Goal: Task Accomplishment & Management: Complete application form

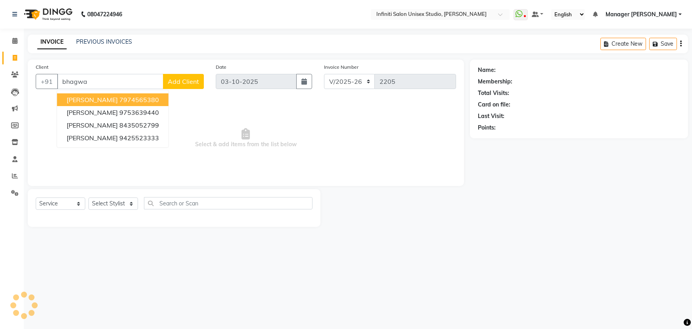
select select "6511"
select select "service"
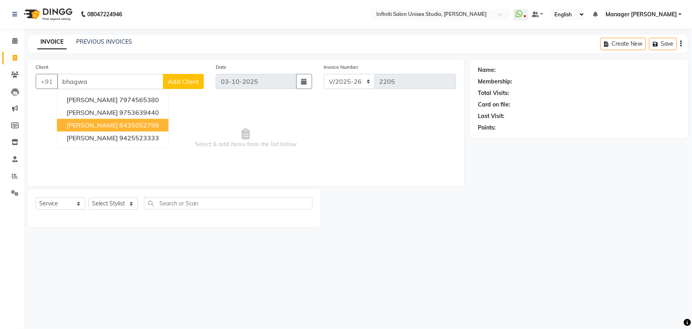
click at [102, 127] on span "[PERSON_NAME]" at bounding box center [92, 125] width 51 height 8
type input "8435052799"
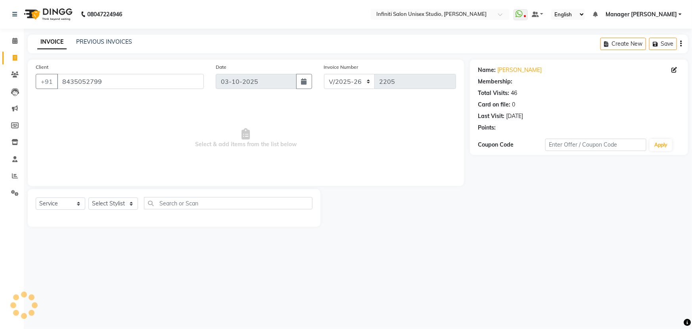
select select "2: Object"
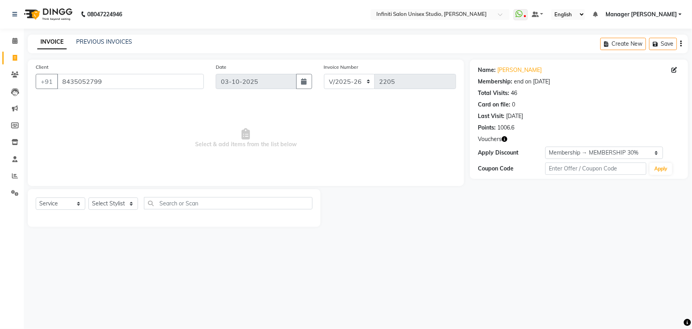
click at [508, 140] on div "Vouchers" at bounding box center [579, 139] width 202 height 8
click at [505, 140] on icon "button" at bounding box center [505, 139] width 6 height 6
click at [109, 208] on select "Select Stylist [PERSON_NAME] Amrita Arun DN Bharti [PERSON_NAME] Owner [PERSON_…" at bounding box center [113, 203] width 50 height 12
select select "49888"
click at [88, 197] on select "Select Stylist [PERSON_NAME] Amrita Arun DN Bharti [PERSON_NAME] Owner [PERSON_…" at bounding box center [113, 203] width 50 height 12
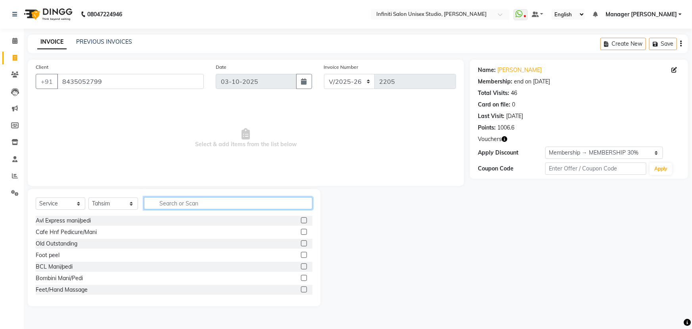
click at [170, 202] on input "text" at bounding box center [228, 203] width 169 height 12
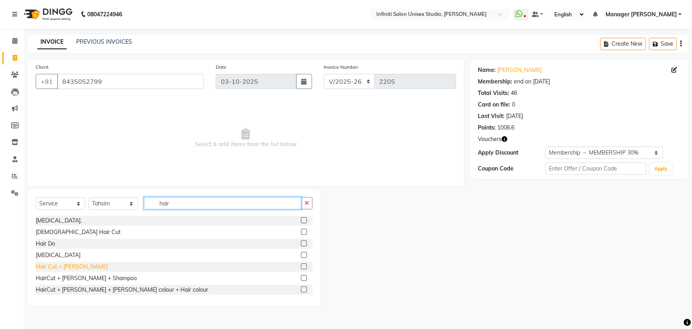
type input "hair"
click at [62, 265] on div "Hair Cut + [PERSON_NAME]" at bounding box center [72, 266] width 72 height 8
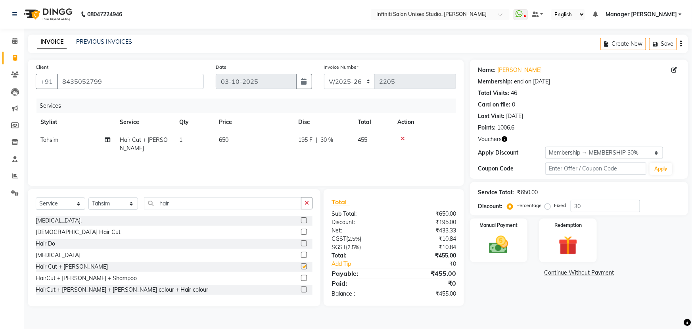
checkbox input "false"
click at [118, 206] on select "Select Stylist [PERSON_NAME] Amrita Arun DN Bharti [PERSON_NAME] Owner [PERSON_…" at bounding box center [113, 203] width 50 height 12
select select "49890"
click at [88, 197] on select "Select Stylist [PERSON_NAME] Amrita Arun DN Bharti [PERSON_NAME] Owner [PERSON_…" at bounding box center [113, 203] width 50 height 12
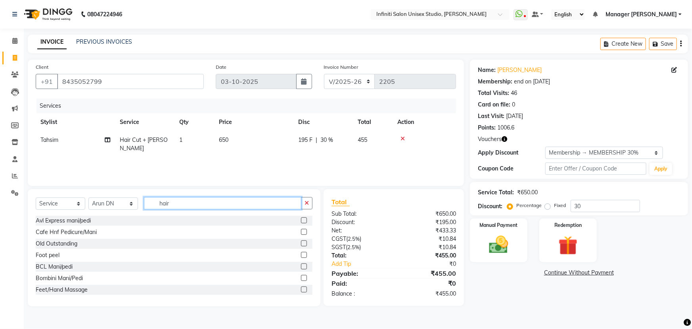
drag, startPoint x: 181, startPoint y: 198, endPoint x: 159, endPoint y: 196, distance: 21.9
click at [159, 197] on input "hair" at bounding box center [223, 203] width 158 height 12
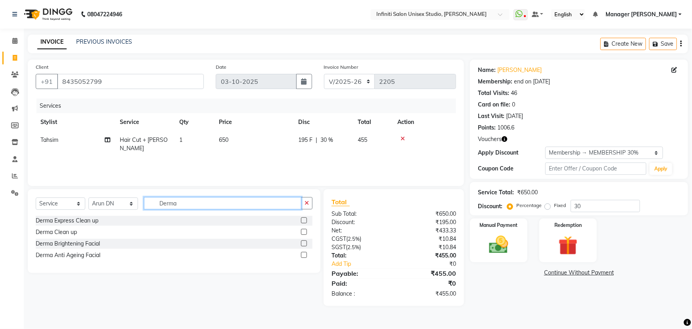
type input "Derma"
drag, startPoint x: 102, startPoint y: 242, endPoint x: 96, endPoint y: 243, distance: 5.7
click at [99, 243] on div "Derma Brightening Facial" at bounding box center [174, 243] width 277 height 10
click at [95, 243] on div "Derma Brightening Facial" at bounding box center [68, 243] width 64 height 8
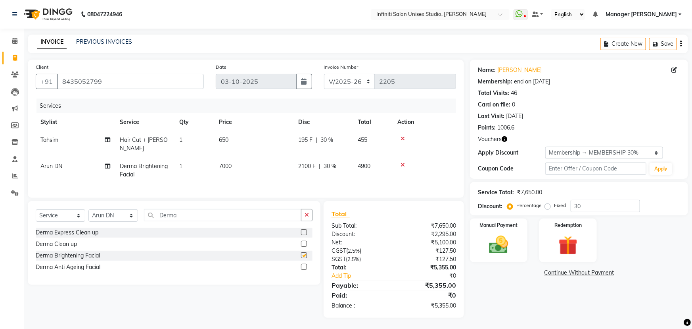
checkbox input "false"
click at [228, 162] on span "7000" at bounding box center [225, 165] width 13 height 7
select select "49890"
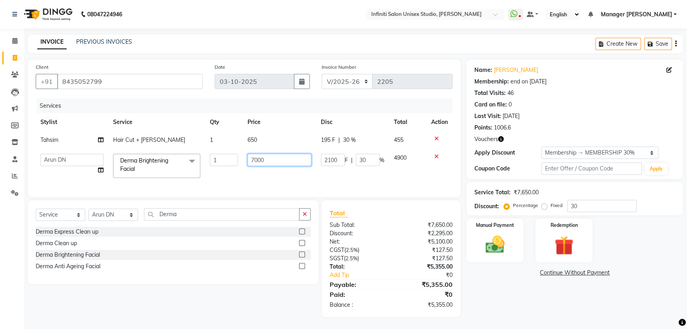
drag, startPoint x: 258, startPoint y: 159, endPoint x: 247, endPoint y: 157, distance: 11.3
click at [248, 157] on input "7000" at bounding box center [280, 160] width 64 height 12
type input "4500"
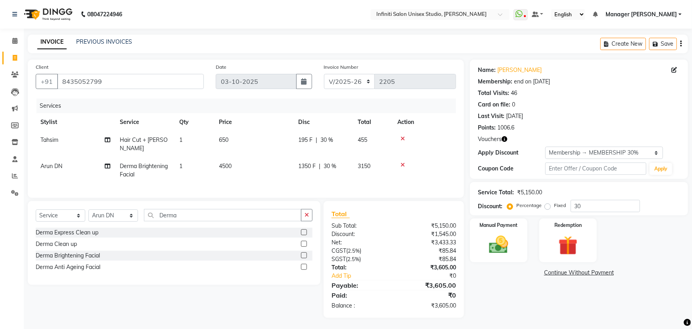
click at [290, 204] on div "Client [PHONE_NUMBER] Date [DATE] Invoice Number CI/2025-26 V/[PHONE_NUMBER] Se…" at bounding box center [246, 189] width 448 height 258
drag, startPoint x: 582, startPoint y: 209, endPoint x: 562, endPoint y: 207, distance: 19.5
click at [561, 209] on div "Percentage Fixed 30" at bounding box center [574, 206] width 131 height 12
click at [554, 206] on label "Fixed" at bounding box center [560, 205] width 12 height 7
click at [550, 206] on input "Fixed" at bounding box center [550, 205] width 6 height 6
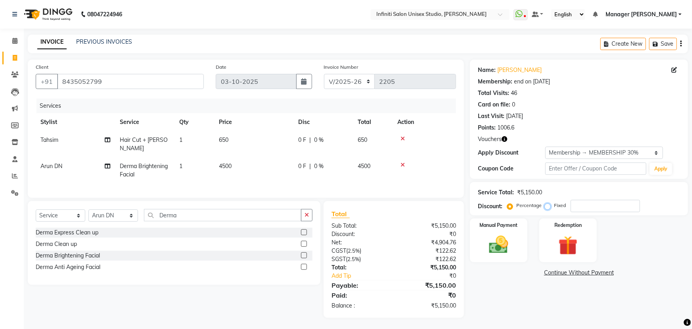
radio input "true"
click at [591, 209] on input "number" at bounding box center [605, 206] width 69 height 12
drag, startPoint x: 587, startPoint y: 203, endPoint x: 568, endPoint y: 204, distance: 19.1
click at [568, 204] on input "1000" at bounding box center [601, 206] width 69 height 12
type input "1150"
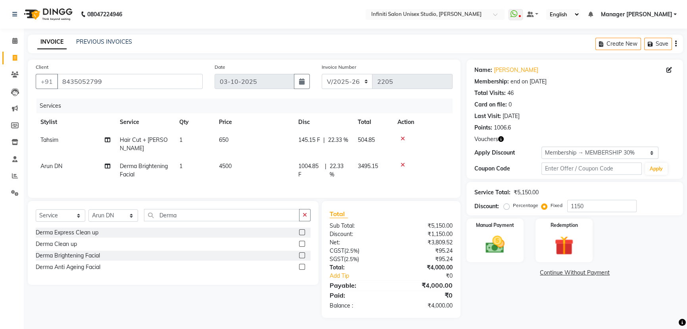
click at [170, 143] on td "Hair Cut + [PERSON_NAME]" at bounding box center [145, 144] width 60 height 26
select select "49888"
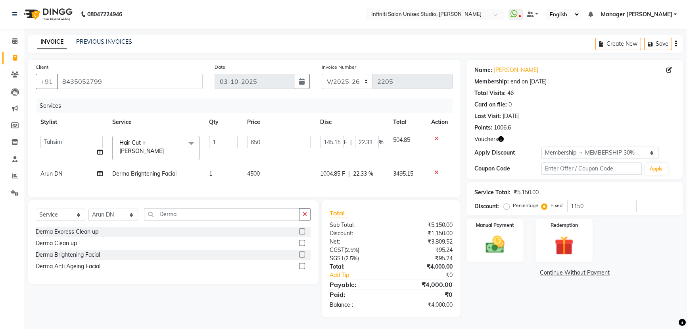
click at [161, 139] on span "Hair Cut + [PERSON_NAME]" at bounding box center [141, 146] width 44 height 15
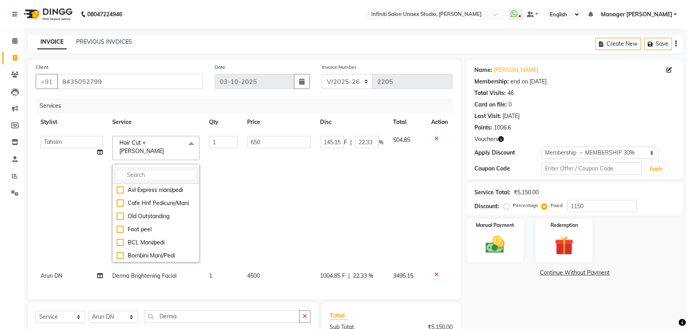
click at [144, 171] on input "multiselect-search" at bounding box center [156, 175] width 79 height 8
type input "bear"
click at [144, 186] on div "Beard Styling" at bounding box center [156, 190] width 79 height 8
checkbox input "true"
checkbox input "false"
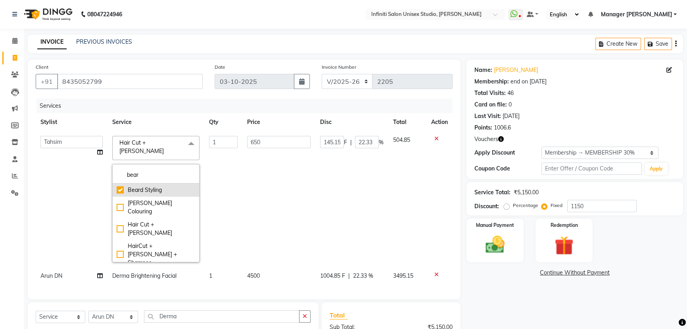
type input "250"
type input "60.53"
type input "24.21"
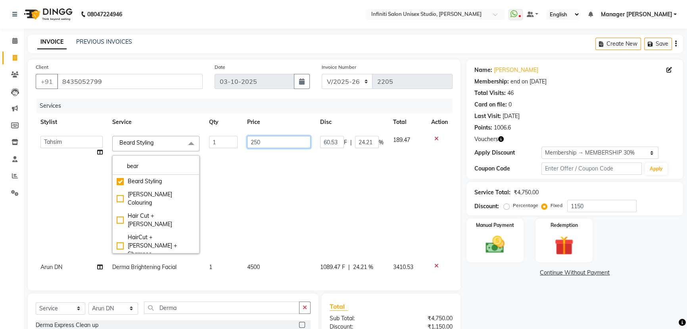
click at [297, 140] on input "250" at bounding box center [278, 142] width 63 height 12
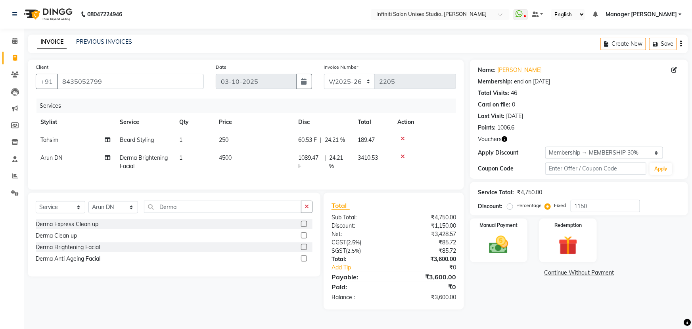
click at [346, 201] on div "Client [PHONE_NUMBER] Date [DATE] Invoice Number CI/2025-26 V/[PHONE_NUMBER] Se…" at bounding box center [246, 185] width 448 height 250
drag, startPoint x: 582, startPoint y: 206, endPoint x: 531, endPoint y: 205, distance: 51.2
click at [532, 205] on div "Percentage Fixed 1150" at bounding box center [574, 206] width 131 height 12
type input "1000"
click at [557, 245] on img at bounding box center [568, 245] width 33 height 25
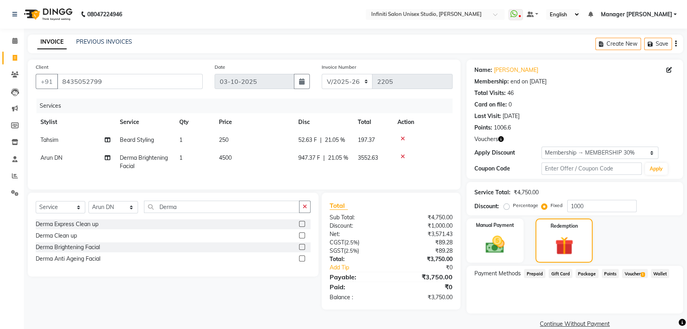
click at [627, 274] on span "Voucher 1" at bounding box center [634, 273] width 25 height 9
drag, startPoint x: 668, startPoint y: 305, endPoint x: 598, endPoint y: 297, distance: 69.9
click at [663, 305] on button "Add" at bounding box center [656, 304] width 29 height 13
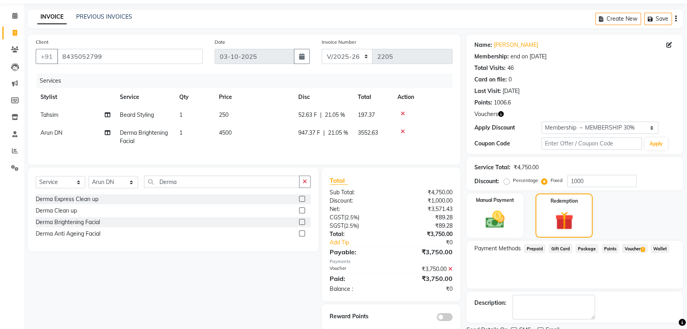
scroll to position [57, 0]
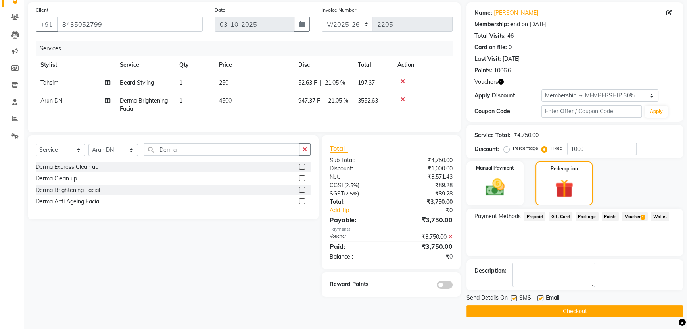
click at [528, 309] on button "Checkout" at bounding box center [575, 311] width 217 height 12
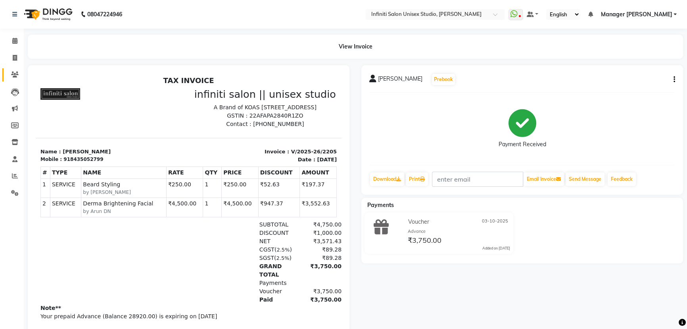
click at [10, 68] on link "Clients" at bounding box center [11, 74] width 19 height 13
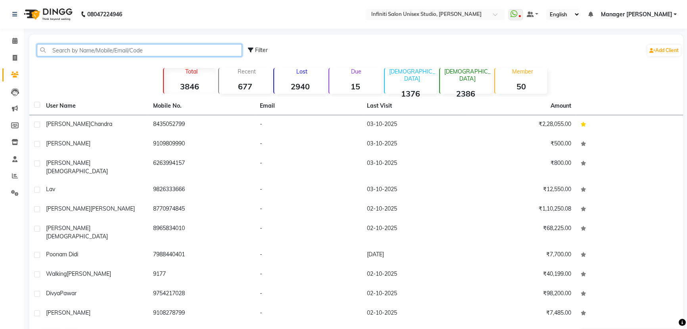
click at [50, 48] on input "text" at bounding box center [139, 50] width 205 height 12
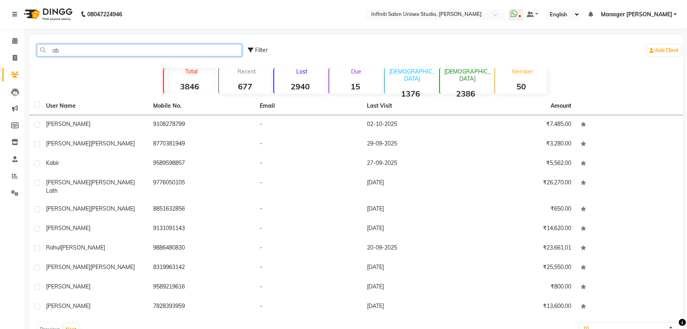
type input "a"
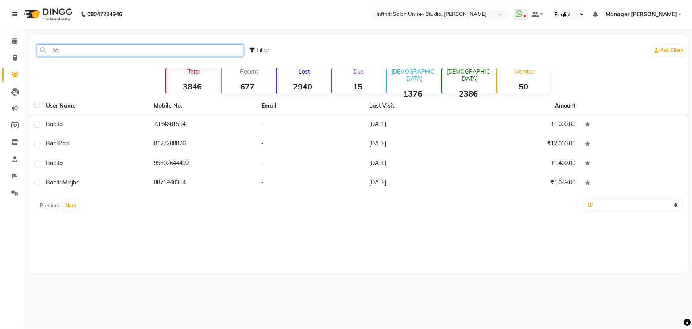
type input "b"
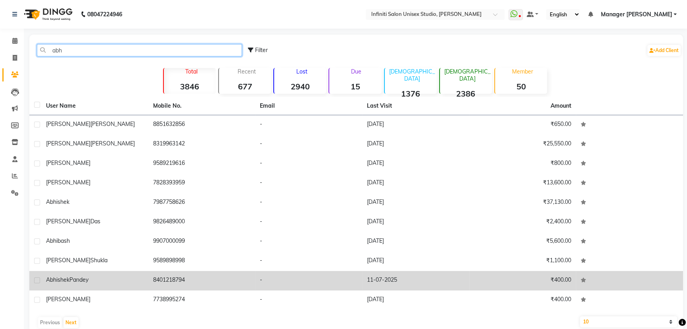
scroll to position [15, 0]
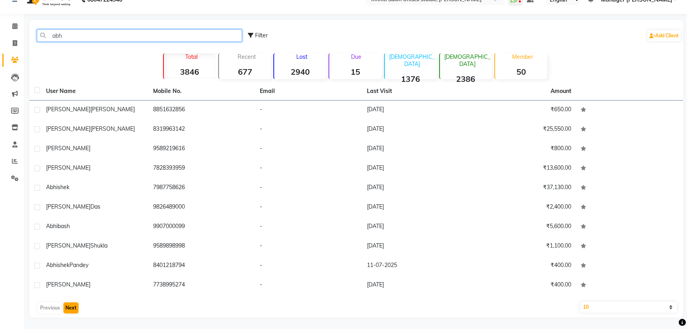
type input "abh"
click at [71, 304] on button "Next" at bounding box center [70, 307] width 15 height 11
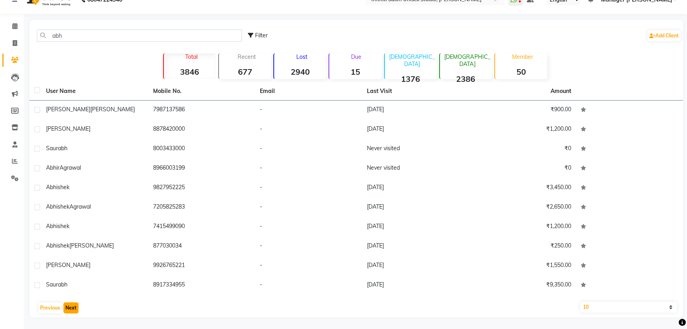
click at [69, 309] on button "Next" at bounding box center [70, 307] width 15 height 11
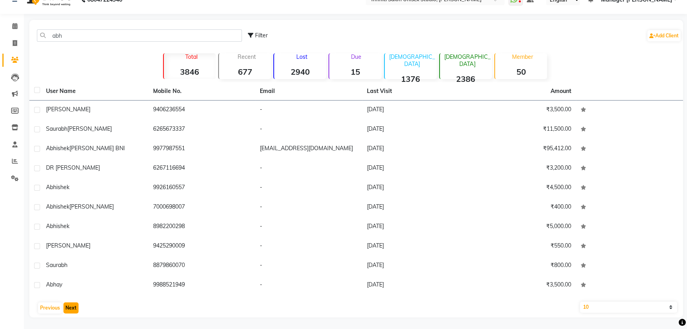
click at [73, 311] on button "Next" at bounding box center [70, 307] width 15 height 11
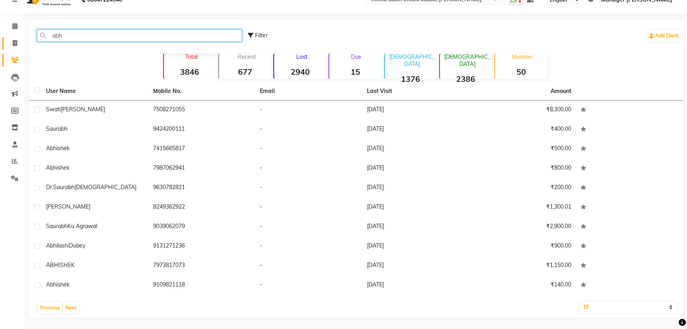
drag, startPoint x: 73, startPoint y: 33, endPoint x: 9, endPoint y: 37, distance: 63.6
click at [9, 37] on app-home "08047224946 Select Location × Infiniti Salon Unisex Studio, Devendra Nagar What…" at bounding box center [343, 157] width 687 height 344
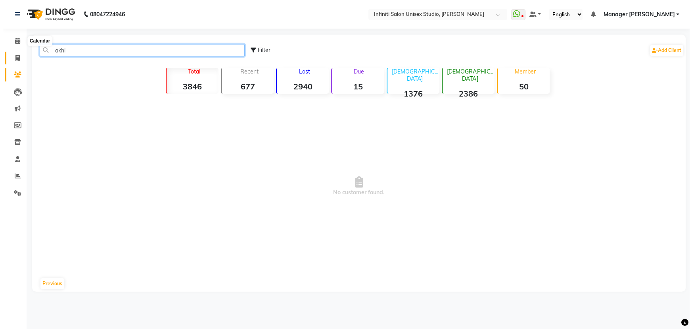
scroll to position [0, 0]
type input "akhil"
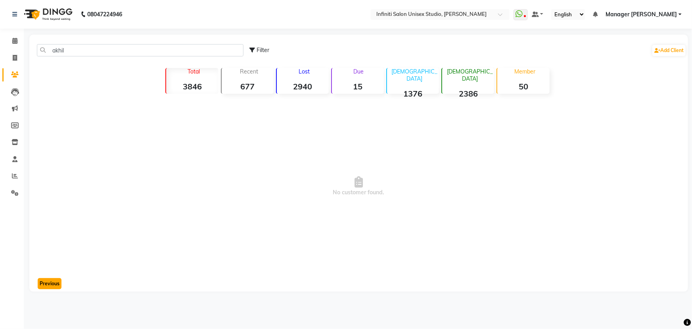
click at [50, 283] on button "Previous" at bounding box center [50, 283] width 24 height 11
click at [48, 280] on button "Previous" at bounding box center [50, 283] width 24 height 11
click at [48, 283] on button "Previous" at bounding box center [50, 283] width 24 height 11
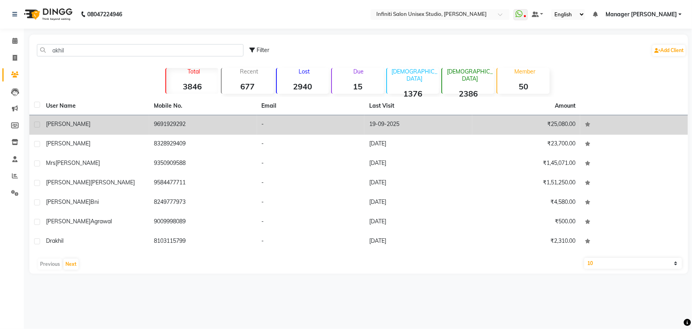
click at [80, 117] on td "[PERSON_NAME]" at bounding box center [95, 124] width 108 height 19
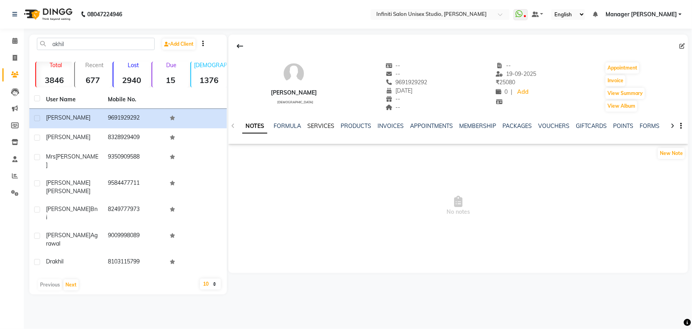
click at [320, 124] on link "SERVICES" at bounding box center [321, 125] width 27 height 7
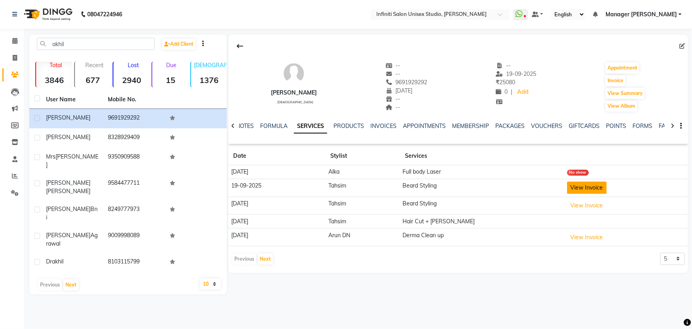
click at [591, 185] on button "View Invoice" at bounding box center [587, 187] width 40 height 12
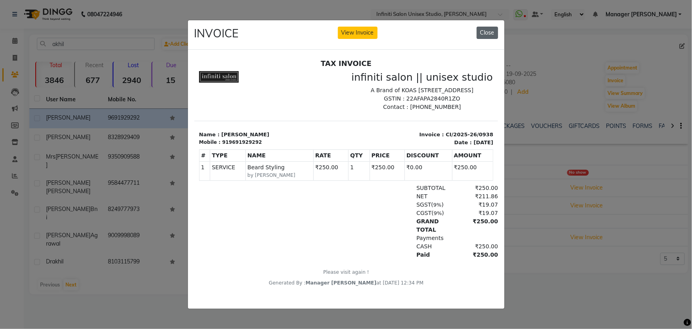
click at [488, 32] on button "Close" at bounding box center [487, 33] width 21 height 12
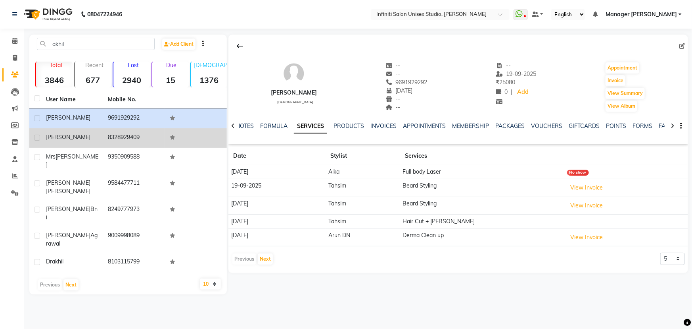
click at [71, 138] on div "[PERSON_NAME]" at bounding box center [72, 137] width 52 height 8
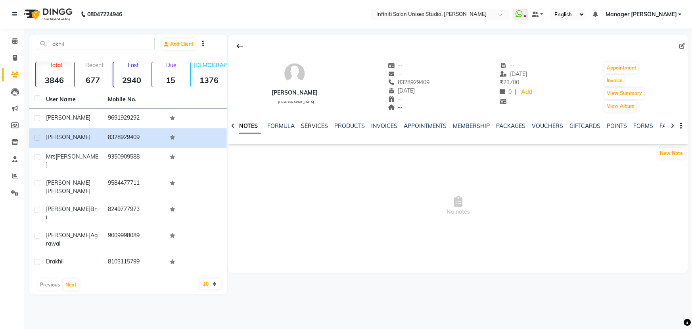
click at [302, 126] on link "SERVICES" at bounding box center [314, 125] width 27 height 7
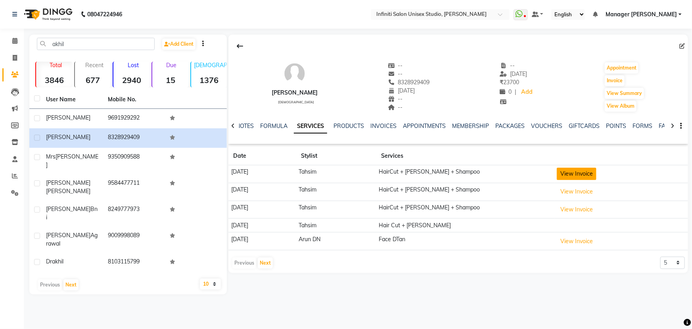
click at [597, 169] on button "View Invoice" at bounding box center [577, 173] width 40 height 12
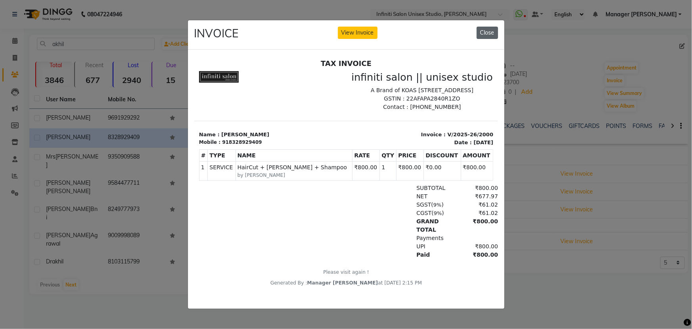
click at [493, 31] on button "Close" at bounding box center [487, 33] width 21 height 12
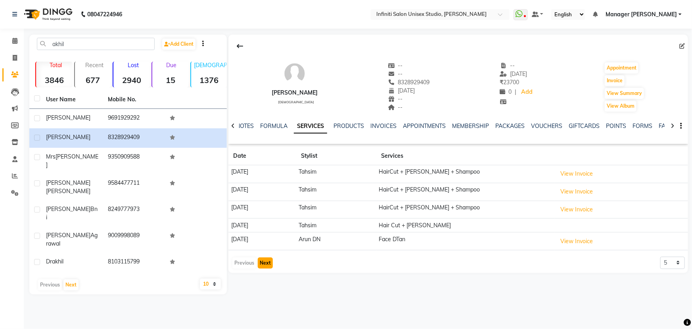
click at [269, 264] on button "Next" at bounding box center [265, 262] width 15 height 11
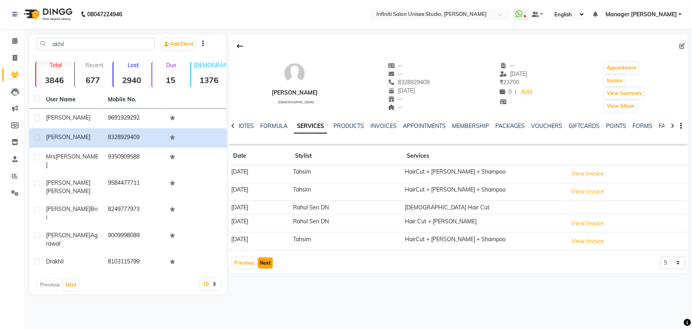
click at [267, 258] on button "Next" at bounding box center [265, 262] width 15 height 11
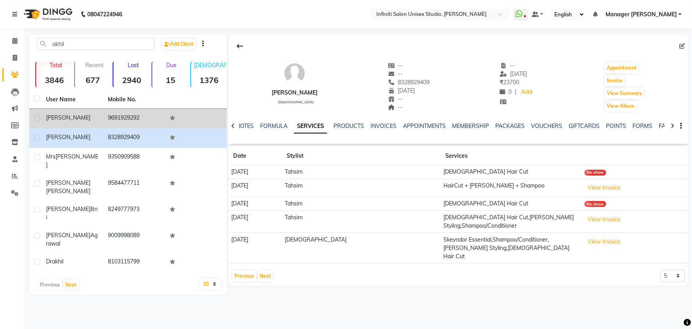
click at [119, 119] on td "9691929292" at bounding box center [134, 118] width 62 height 19
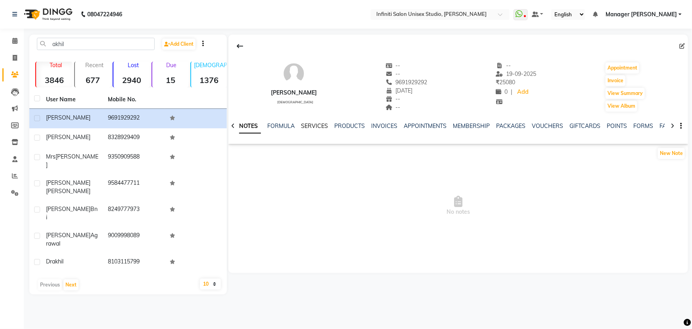
click at [315, 127] on link "SERVICES" at bounding box center [314, 125] width 27 height 7
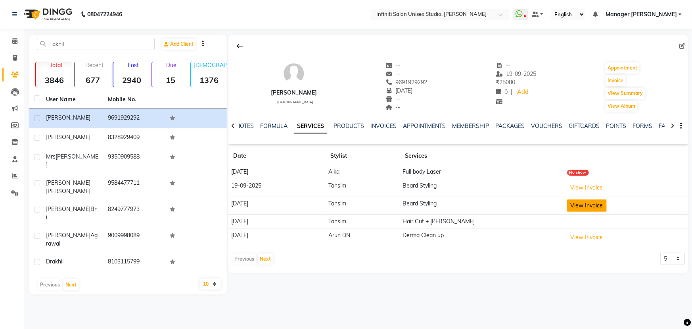
click at [568, 203] on button "View Invoice" at bounding box center [587, 205] width 40 height 12
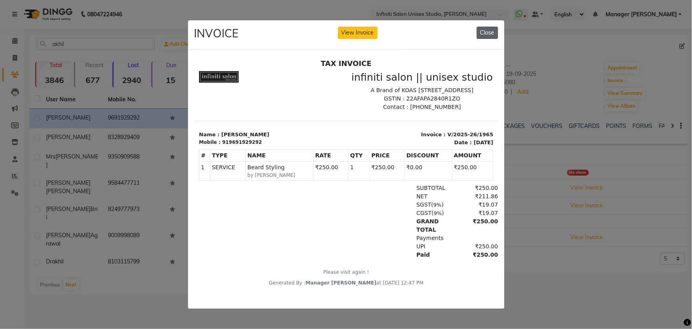
click at [482, 34] on button "Close" at bounding box center [487, 33] width 21 height 12
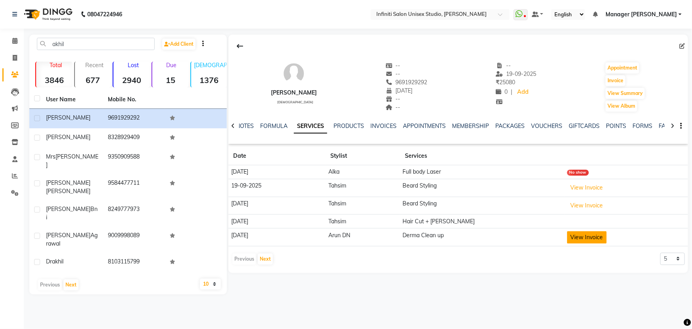
click at [588, 233] on button "View Invoice" at bounding box center [587, 237] width 40 height 12
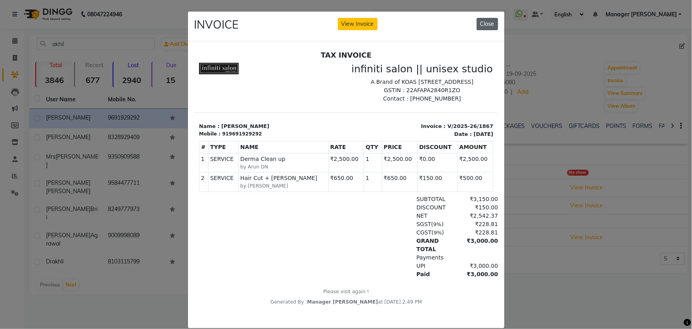
click at [490, 23] on button "Close" at bounding box center [487, 24] width 21 height 12
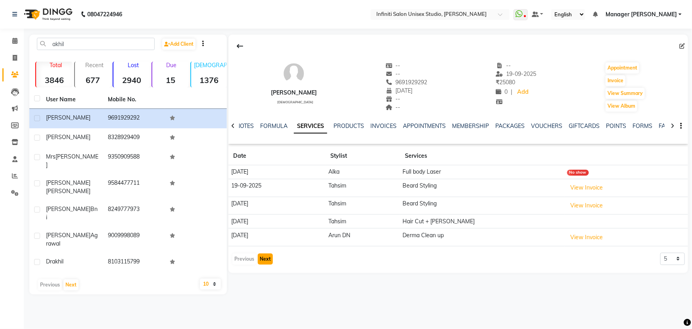
click at [266, 255] on button "Next" at bounding box center [265, 258] width 15 height 11
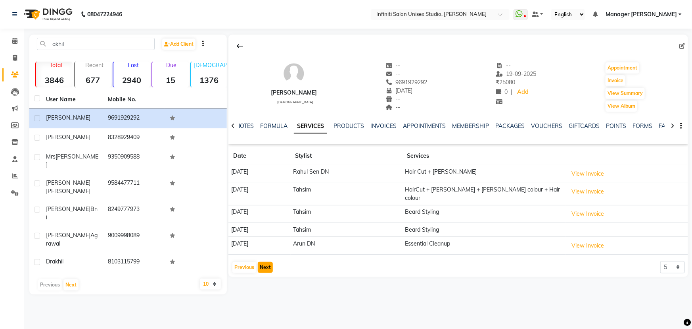
click at [264, 261] on button "Next" at bounding box center [265, 266] width 15 height 11
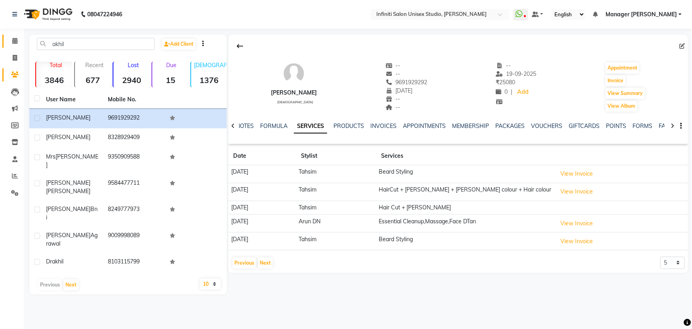
click at [13, 42] on icon at bounding box center [14, 41] width 5 height 6
